Goal: Task Accomplishment & Management: Manage account settings

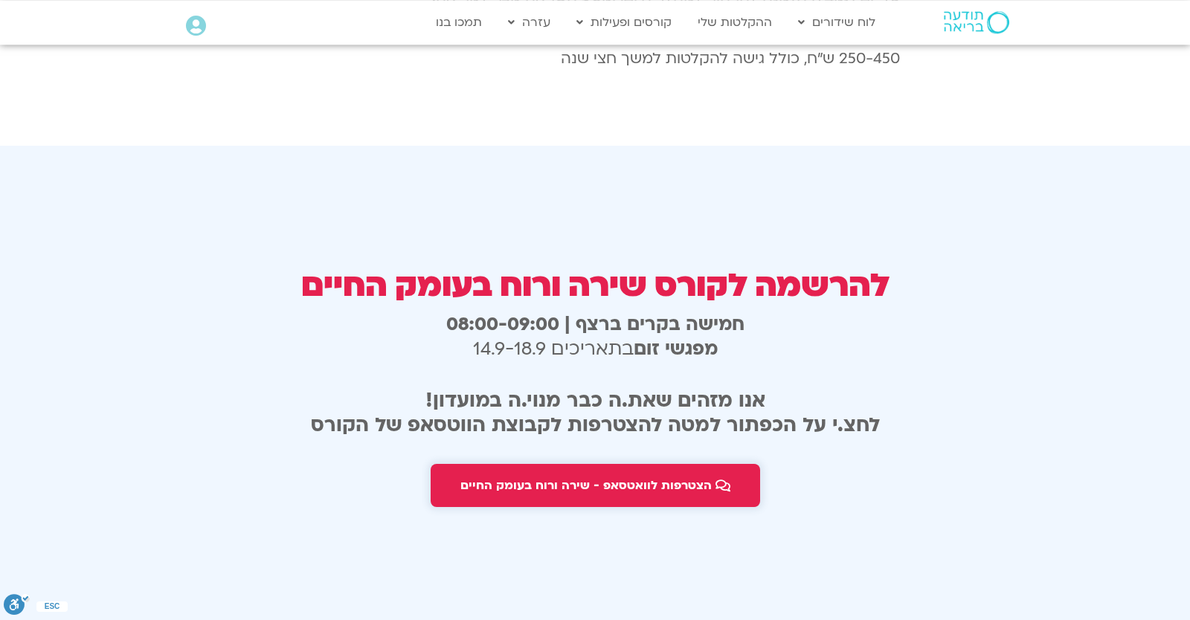
scroll to position [2630, 0]
click at [187, 23] on icon at bounding box center [196, 26] width 20 height 21
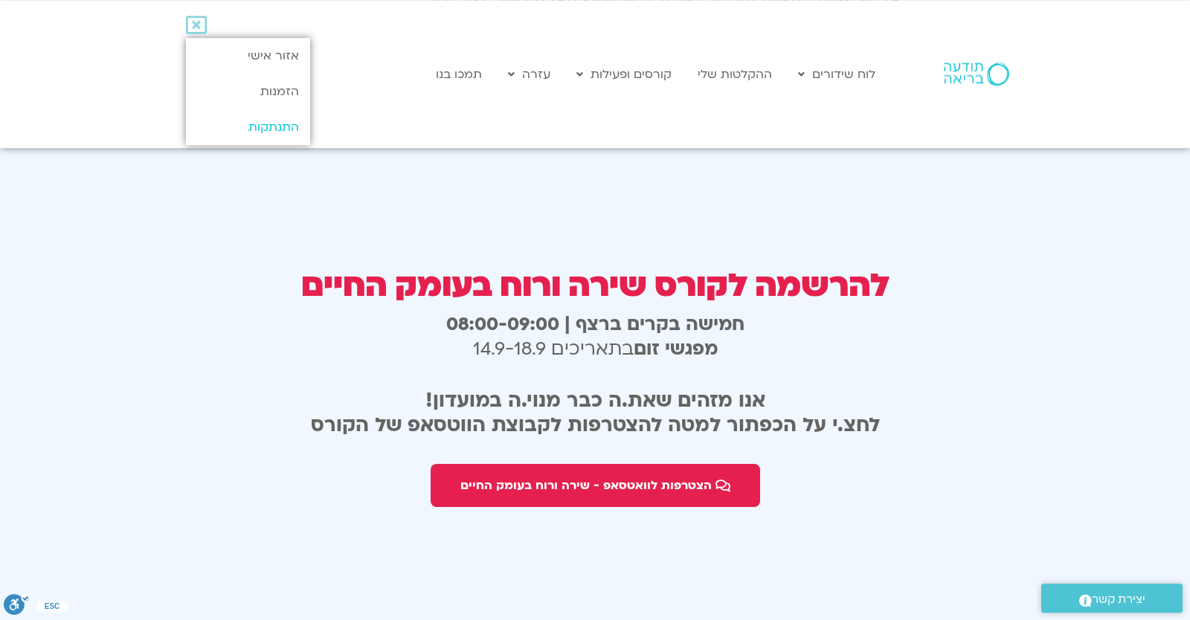
click at [239, 116] on link "התנתקות" at bounding box center [248, 127] width 124 height 36
